Goal: Book appointment/travel/reservation

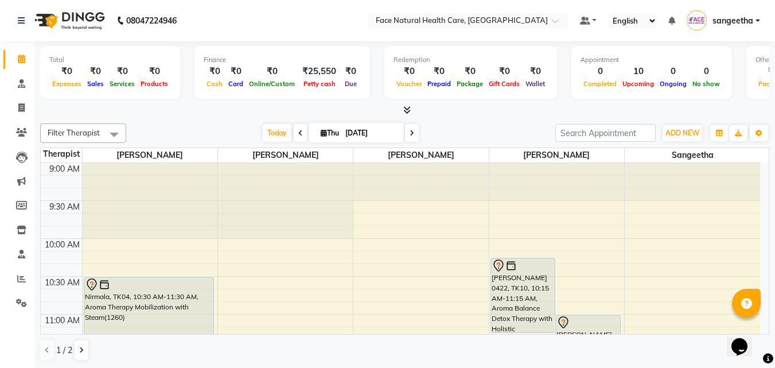
click at [165, 324] on div "Nirmala, TK04, 10:30 AM-11:30 AM, Aroma Therapy Mobilization with Steam(1260)" at bounding box center [149, 314] width 130 height 74
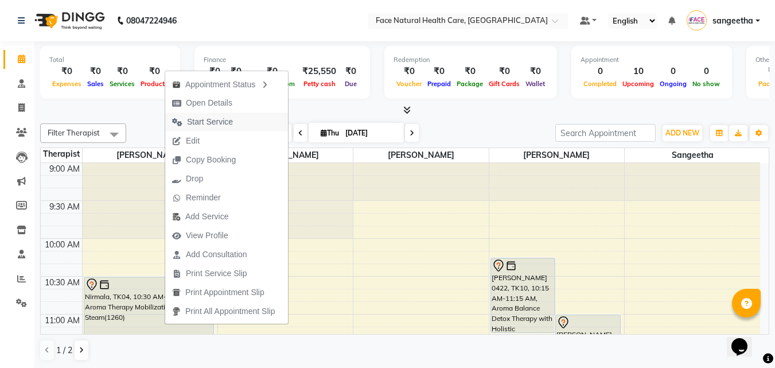
click at [218, 119] on span "Start Service" at bounding box center [210, 122] width 46 height 12
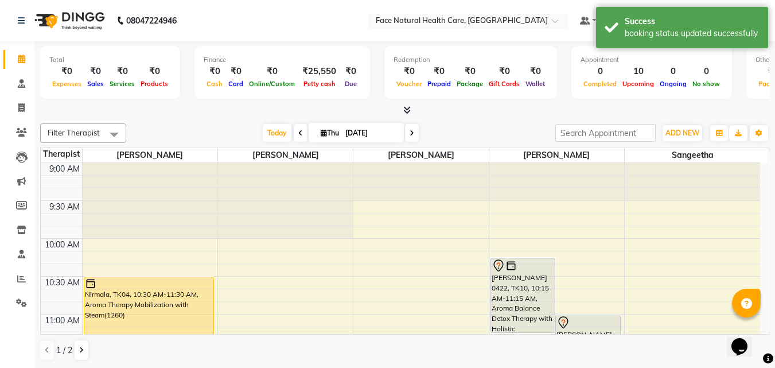
click at [537, 284] on div "[PERSON_NAME] 0422, TK10, 10:15 AM-11:15 AM, Aroma Balance Detox Therapy with H…" at bounding box center [523, 295] width 64 height 74
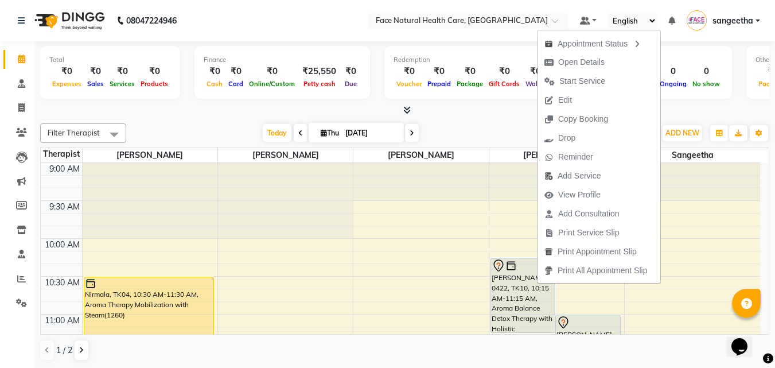
click at [759, 211] on td at bounding box center [421, 206] width 678 height 13
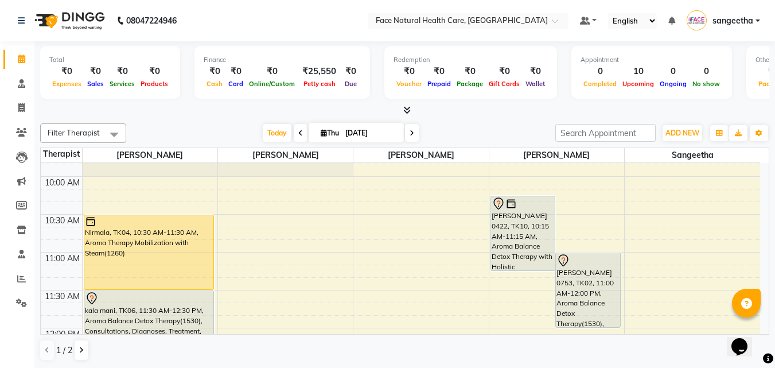
scroll to position [69, 0]
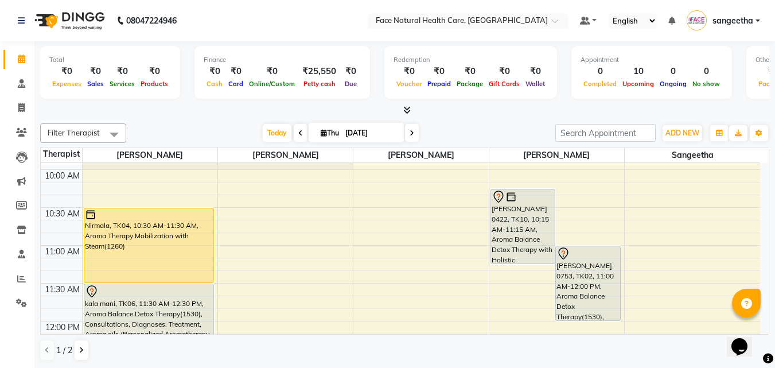
click at [759, 327] on div "Opens Chat This icon Opens the chat window." at bounding box center [746, 327] width 28 height 0
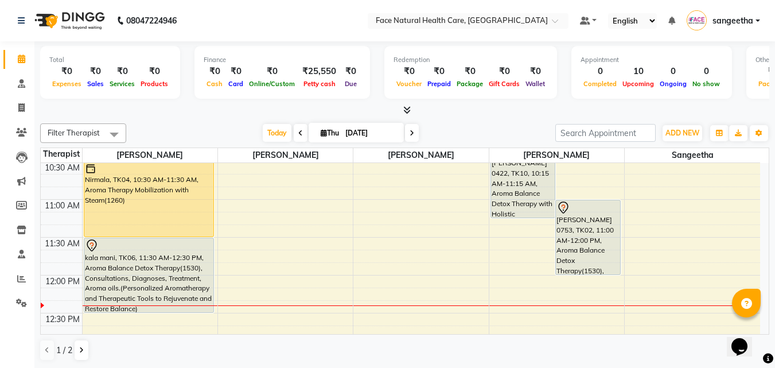
scroll to position [138, 0]
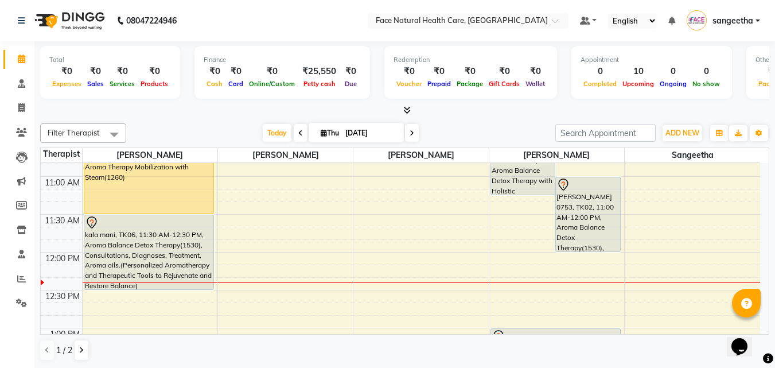
click at [759, 327] on div "Opens Chat This icon Opens the chat window." at bounding box center [746, 327] width 28 height 0
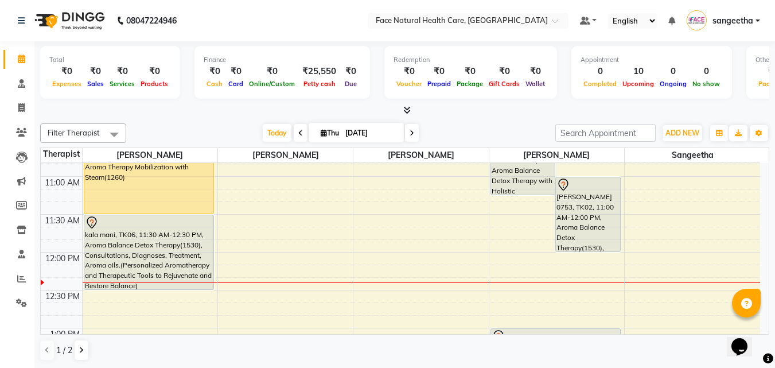
click at [759, 327] on div "Opens Chat This icon Opens the chat window." at bounding box center [746, 327] width 28 height 0
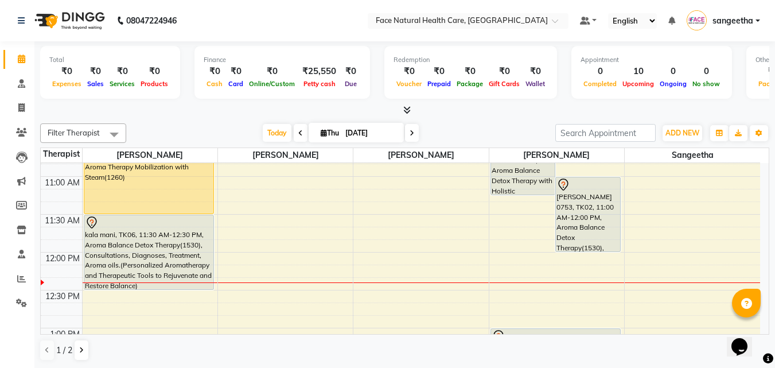
scroll to position [287, 0]
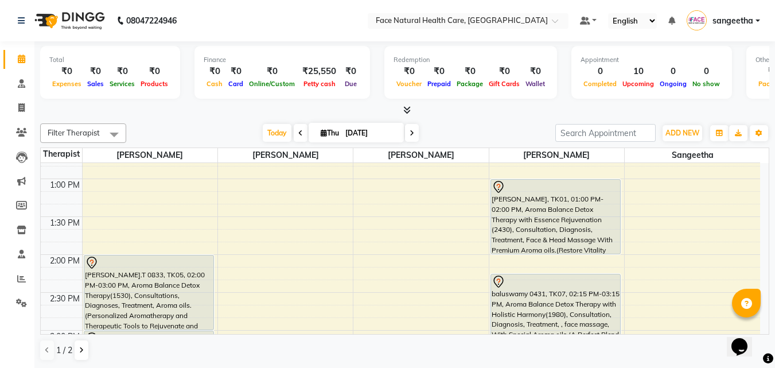
click at [596, 293] on div "baluswamy 0431, TK07, 02:15 PM-03:15 PM, Aroma Balance Detox Therapy with Holis…" at bounding box center [556, 311] width 130 height 74
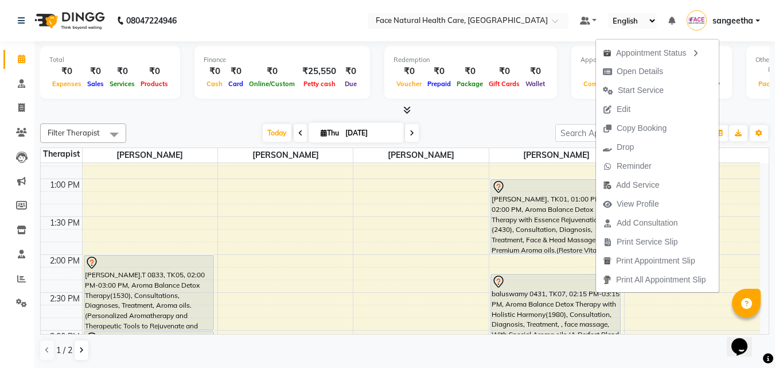
click at [596, 293] on div "baluswamy 0431, TK07, 02:15 PM-03:15 PM, Aroma Balance Detox Therapy with Holis…" at bounding box center [556, 311] width 130 height 74
click at [627, 88] on span "Start Service" at bounding box center [641, 90] width 46 height 12
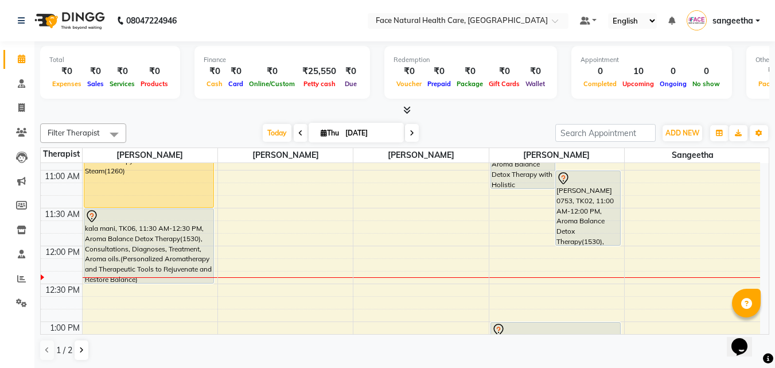
scroll to position [138, 0]
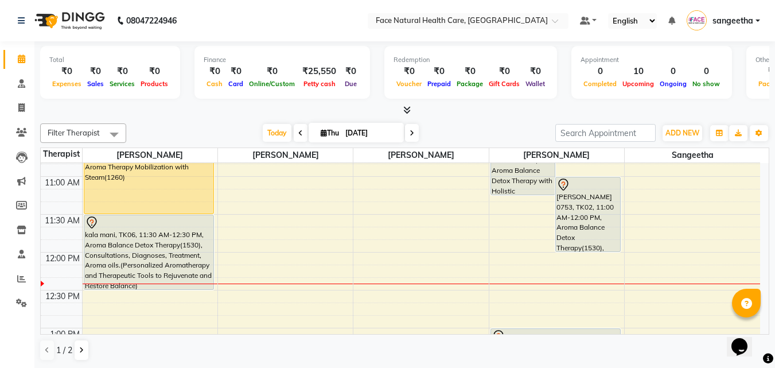
click at [177, 290] on div "kala mani, TK06, 11:30 AM-12:30 PM, Aroma Balance Detox Therapy(1530), Consulta…" at bounding box center [149, 253] width 131 height 76
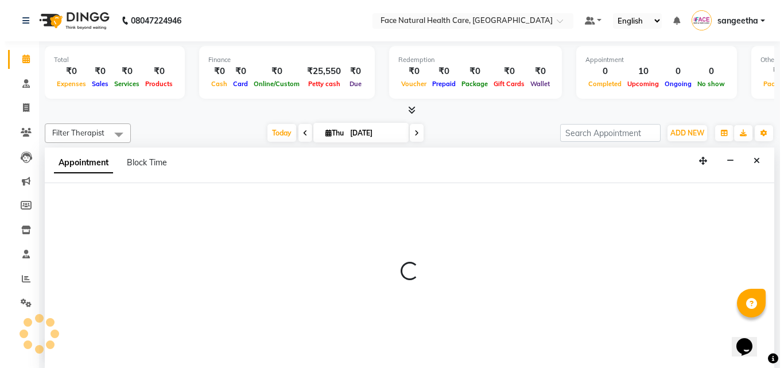
scroll to position [1, 0]
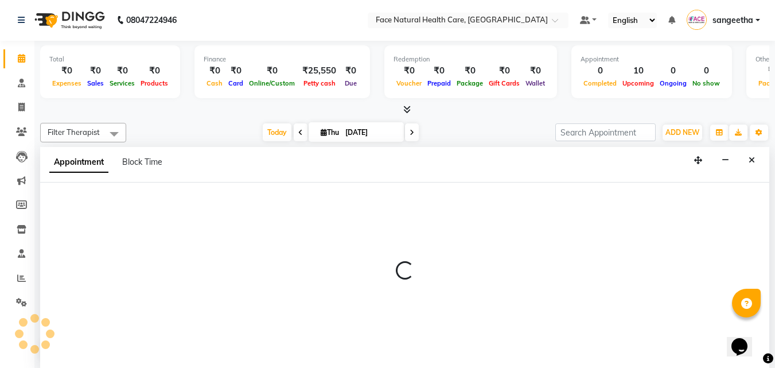
select select "47694"
select select "tentative"
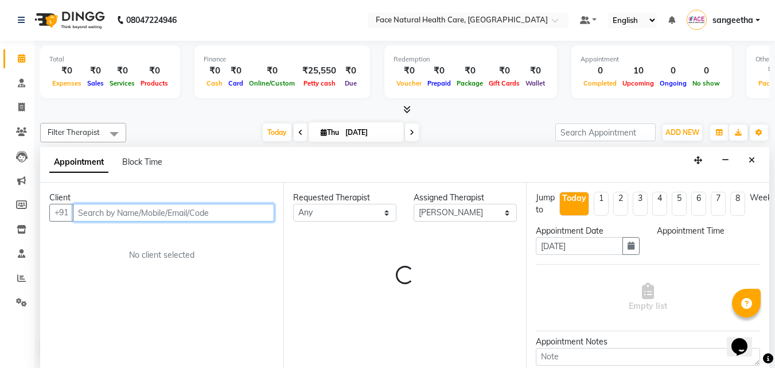
select select "735"
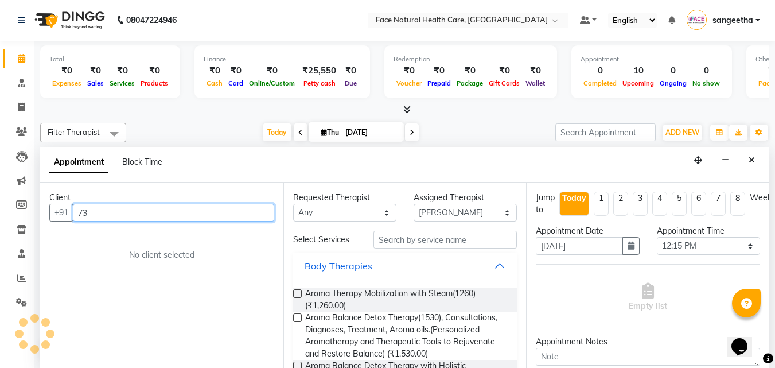
type input "7"
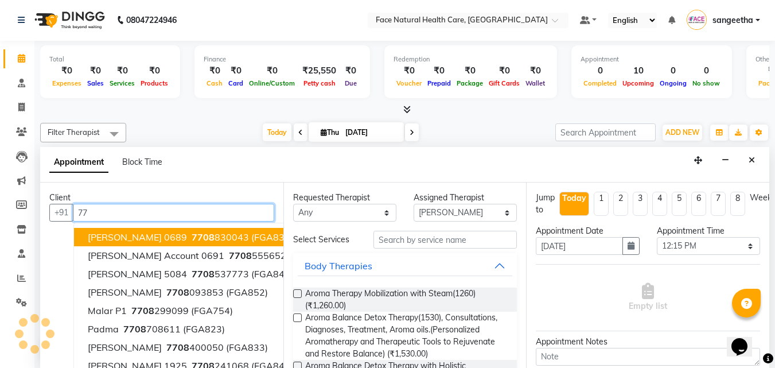
type input "7"
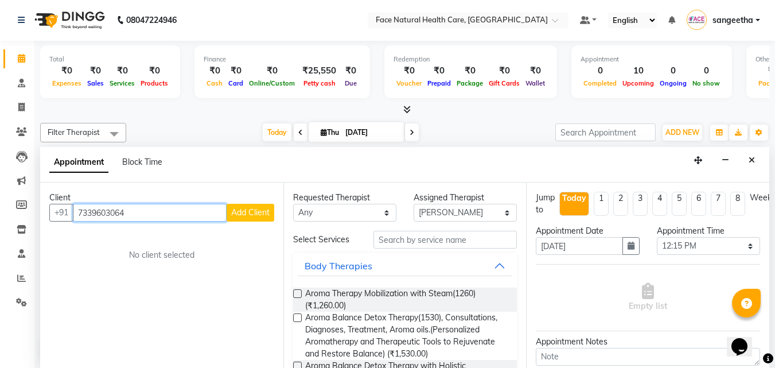
type input "7339603064"
click at [246, 211] on span "Add Client" at bounding box center [250, 212] width 38 height 10
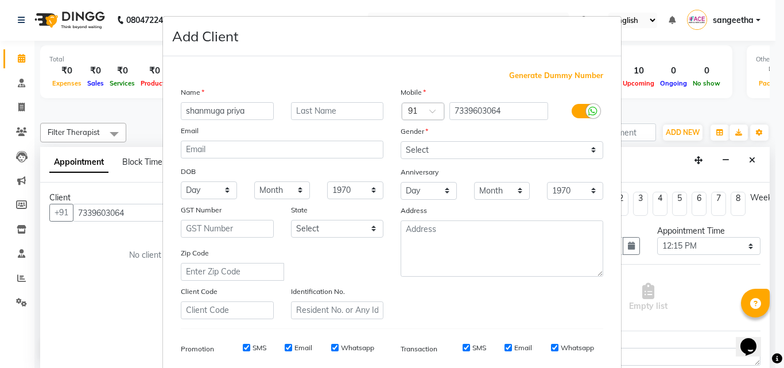
type input "shanmuga priya"
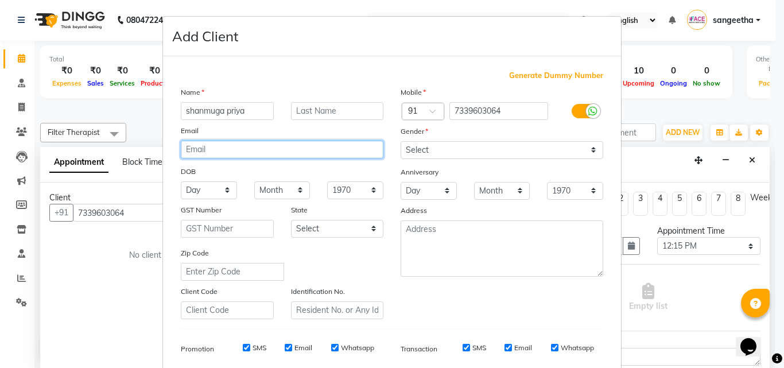
click at [296, 151] on input "email" at bounding box center [282, 150] width 203 height 18
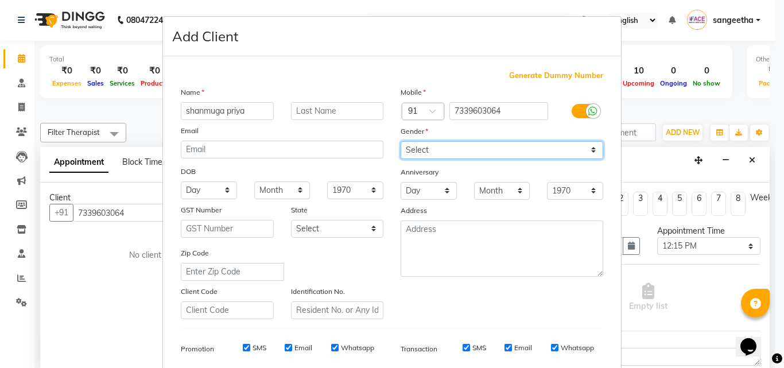
click at [431, 150] on select "Select [DEMOGRAPHIC_DATA] [DEMOGRAPHIC_DATA] Other Prefer Not To Say" at bounding box center [502, 150] width 203 height 18
select select "[DEMOGRAPHIC_DATA]"
click at [401, 141] on select "Select [DEMOGRAPHIC_DATA] [DEMOGRAPHIC_DATA] Other Prefer Not To Say" at bounding box center [502, 150] width 203 height 18
click at [546, 307] on div "Mobile Country Code × 91 7339603064 Gender Select [DEMOGRAPHIC_DATA] [DEMOGRAPH…" at bounding box center [502, 202] width 220 height 233
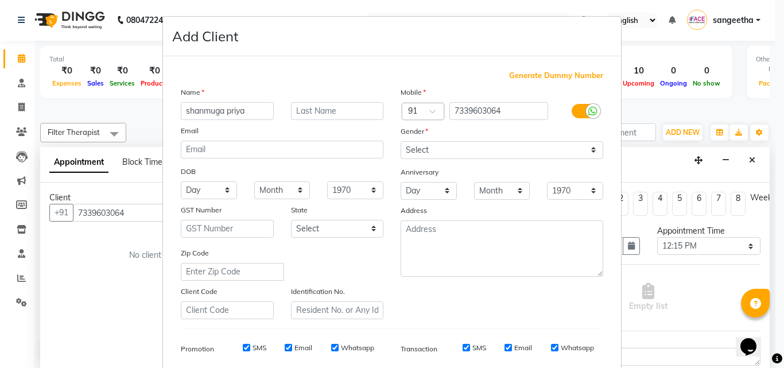
click at [765, 354] on ngb-modal-window "Add Client Generate Dummy Number Name [PERSON_NAME] Email DOB Day 01 02 03 04 0…" at bounding box center [392, 184] width 784 height 368
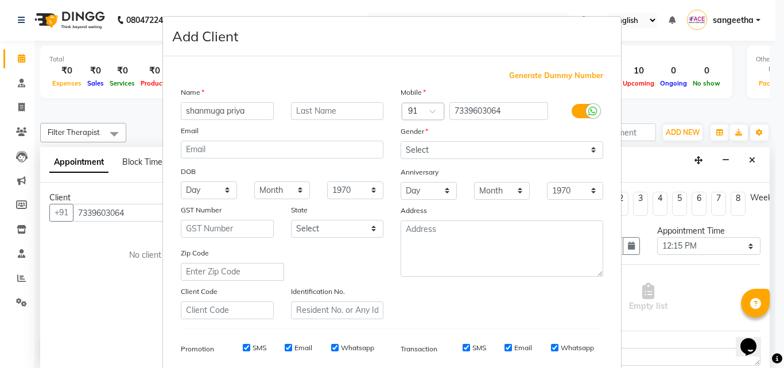
click at [765, 354] on ngb-modal-window "Add Client Generate Dummy Number Name [PERSON_NAME] Email DOB Day 01 02 03 04 0…" at bounding box center [392, 184] width 784 height 368
click at [767, 319] on ngb-modal-window "Add Client Generate Dummy Number Name [PERSON_NAME] Email DOB Day 01 02 03 04 0…" at bounding box center [392, 184] width 784 height 368
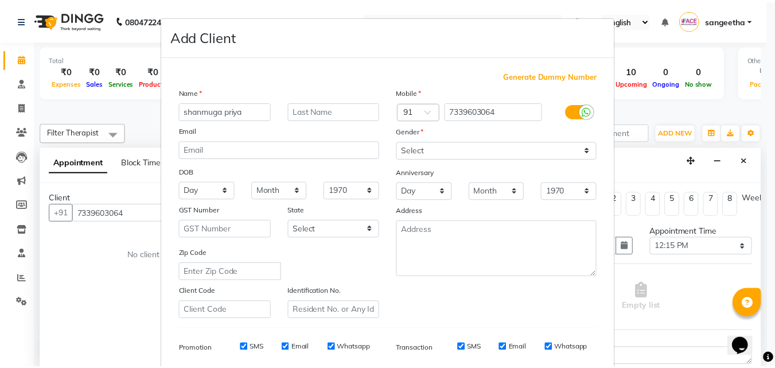
scroll to position [162, 0]
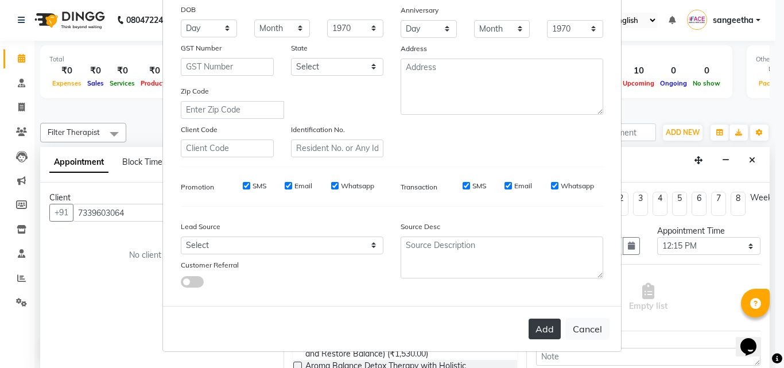
click at [541, 333] on button "Add" at bounding box center [545, 329] width 32 height 21
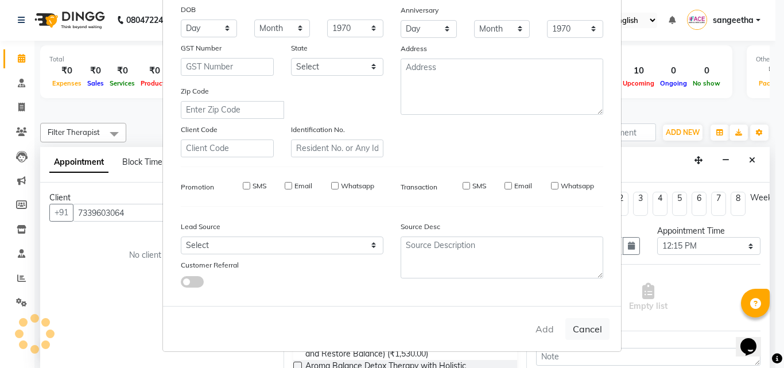
select select
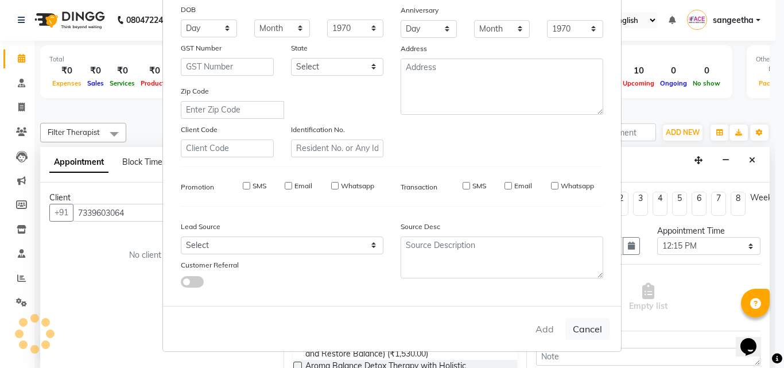
select select
checkbox input "false"
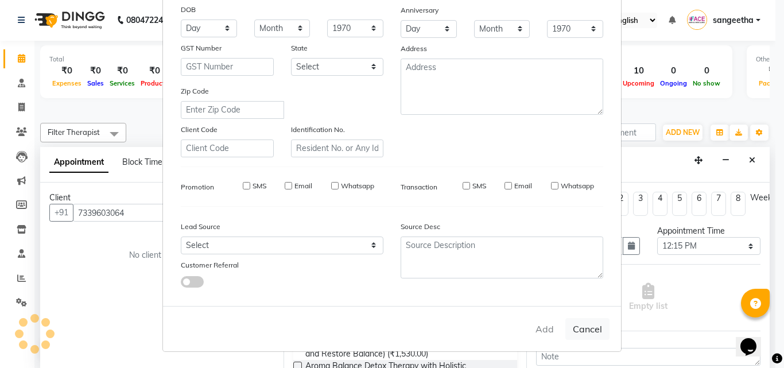
checkbox input "false"
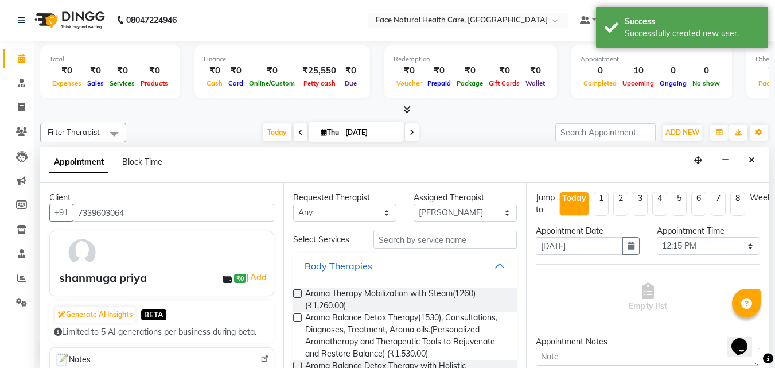
click at [301, 316] on label at bounding box center [297, 317] width 9 height 9
click at [301, 316] on input "checkbox" at bounding box center [296, 318] width 7 height 7
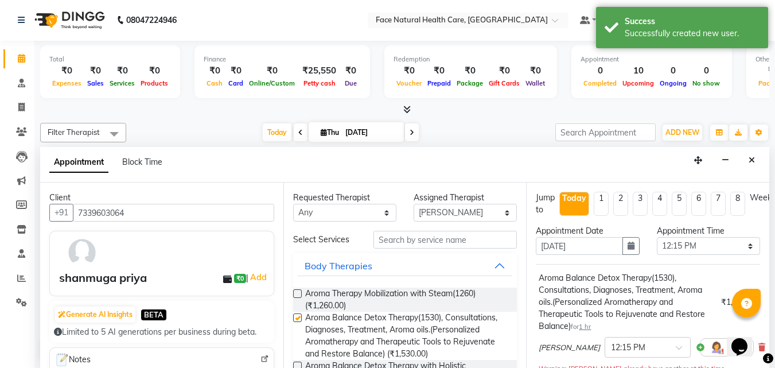
checkbox input "false"
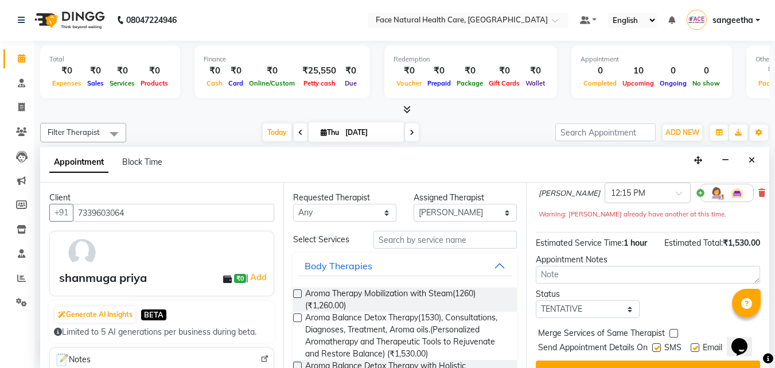
scroll to position [185, 0]
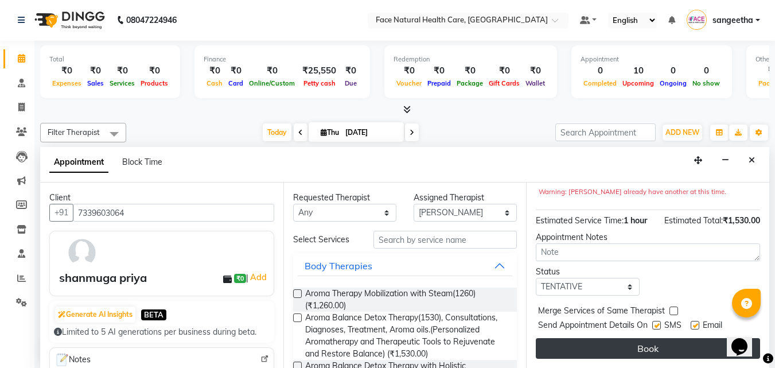
click at [676, 346] on button "Book" at bounding box center [648, 348] width 224 height 21
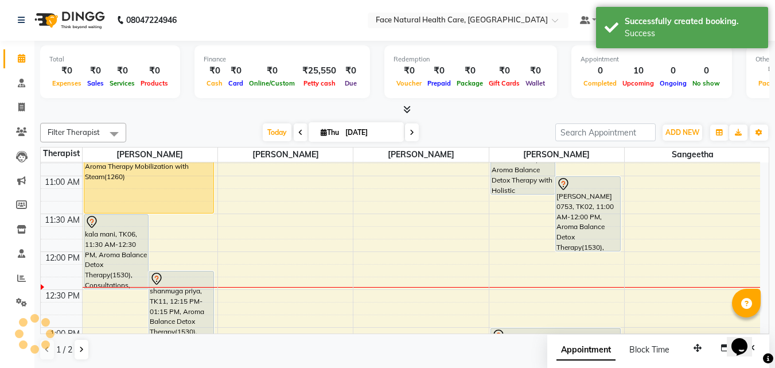
scroll to position [0, 0]
